Goal: Task Accomplishment & Management: Use online tool/utility

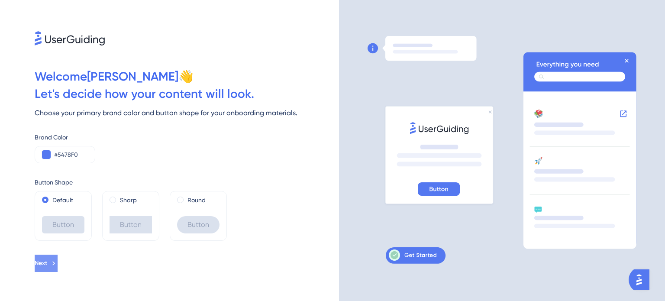
click at [58, 265] on icon at bounding box center [54, 263] width 8 height 8
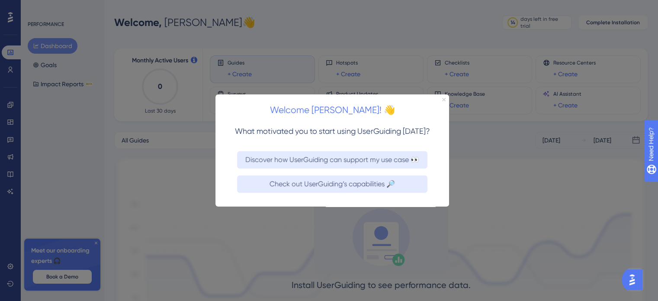
click at [445, 98] on icon "Close Preview" at bounding box center [443, 98] width 3 height 3
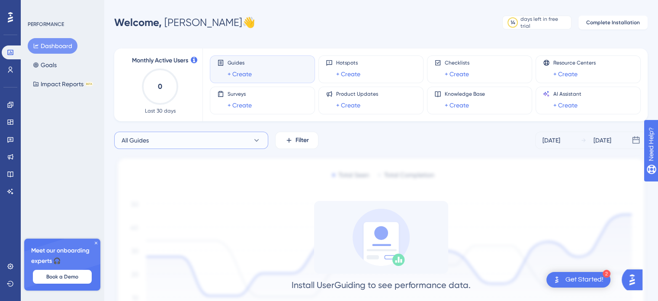
click at [197, 143] on button "All Guides" at bounding box center [191, 140] width 154 height 17
click at [376, 137] on div "All Guides All Guides All Guides Filter [DATE] [DATE]" at bounding box center [381, 140] width 534 height 17
click at [240, 74] on link "+ Create" at bounding box center [240, 74] width 24 height 10
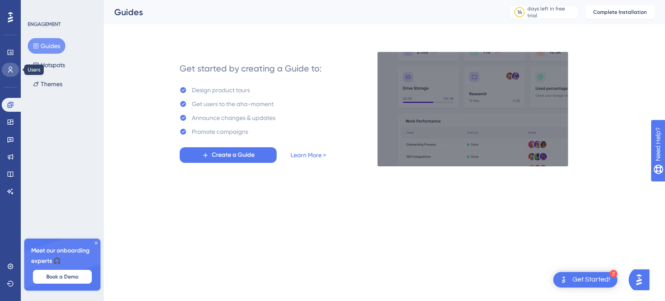
click at [11, 71] on icon at bounding box center [10, 69] width 7 height 7
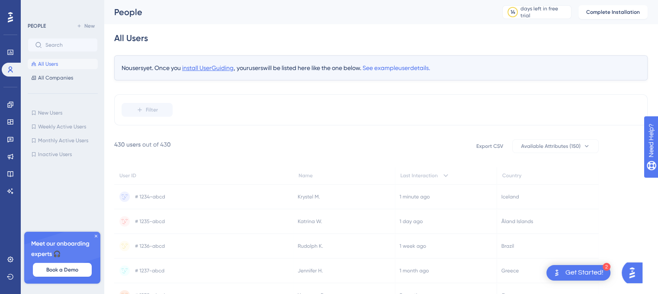
click at [203, 69] on span "install UserGuiding" at bounding box center [207, 67] width 51 height 7
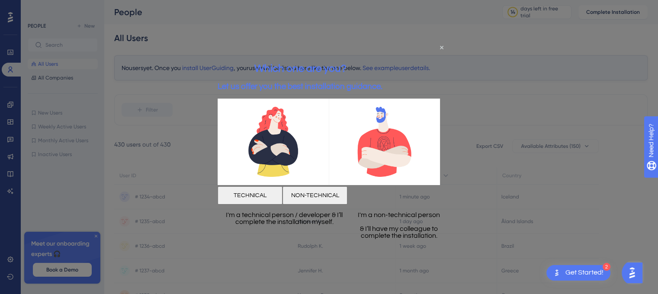
click at [347, 193] on button "NON-TECHNICAL" at bounding box center [315, 196] width 65 height 18
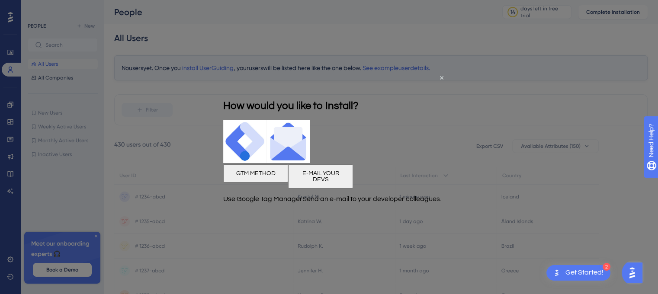
click at [497, 100] on div at bounding box center [329, 147] width 658 height 294
click at [441, 76] on icon "Close Preview" at bounding box center [441, 77] width 3 height 3
